Goal: Share content: Share content

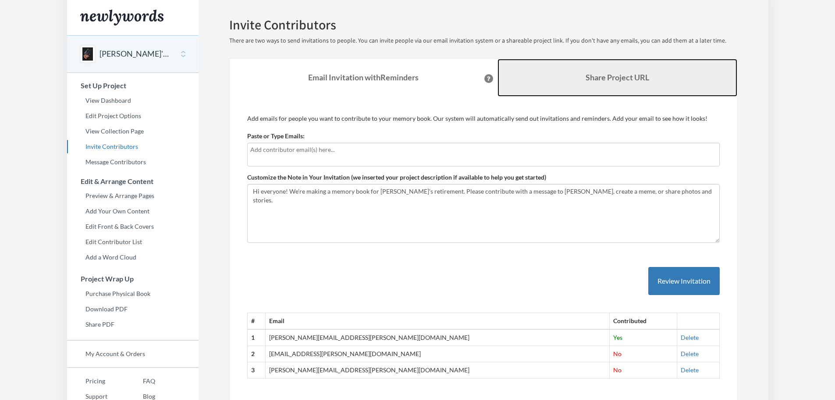
click at [610, 73] on b "Share Project URL" at bounding box center [618, 77] width 64 height 10
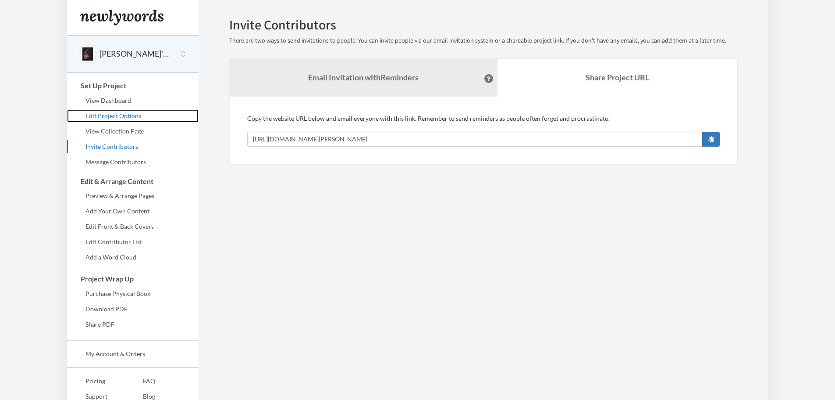
click at [110, 116] on link "Edit Project Options" at bounding box center [133, 115] width 132 height 13
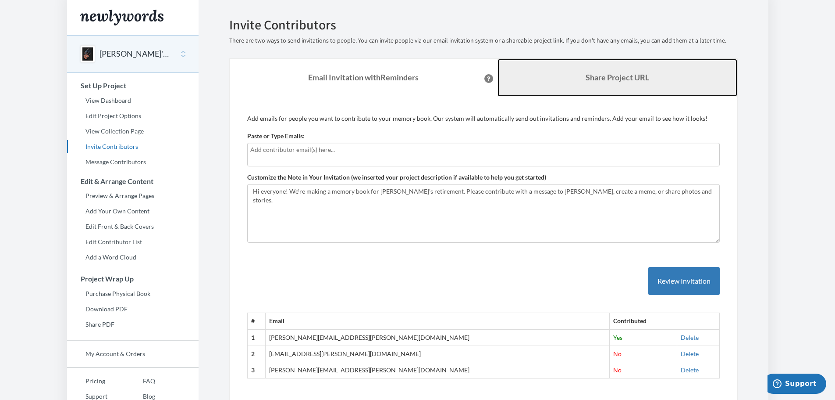
click at [624, 82] on b "Share Project URL" at bounding box center [618, 77] width 64 height 10
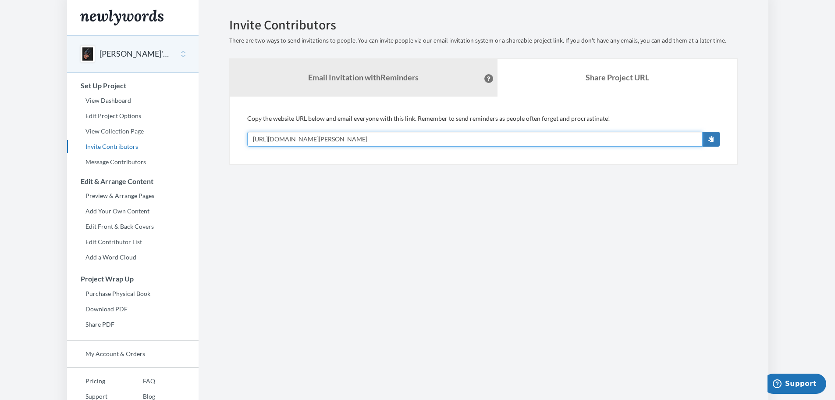
click at [434, 139] on input "[URL][DOMAIN_NAME][PERSON_NAME]" at bounding box center [475, 139] width 456 height 15
click at [378, 193] on section "Emails have been sent! Invite Contributors There are two ways to send invitatio…" at bounding box center [484, 218] width 570 height 436
click at [428, 241] on section "Emails have been sent! Invite Contributors There are two ways to send invitatio…" at bounding box center [484, 218] width 570 height 436
click at [120, 104] on link "View Dashboard" at bounding box center [133, 100] width 132 height 13
